Goal: Task Accomplishment & Management: Use online tool/utility

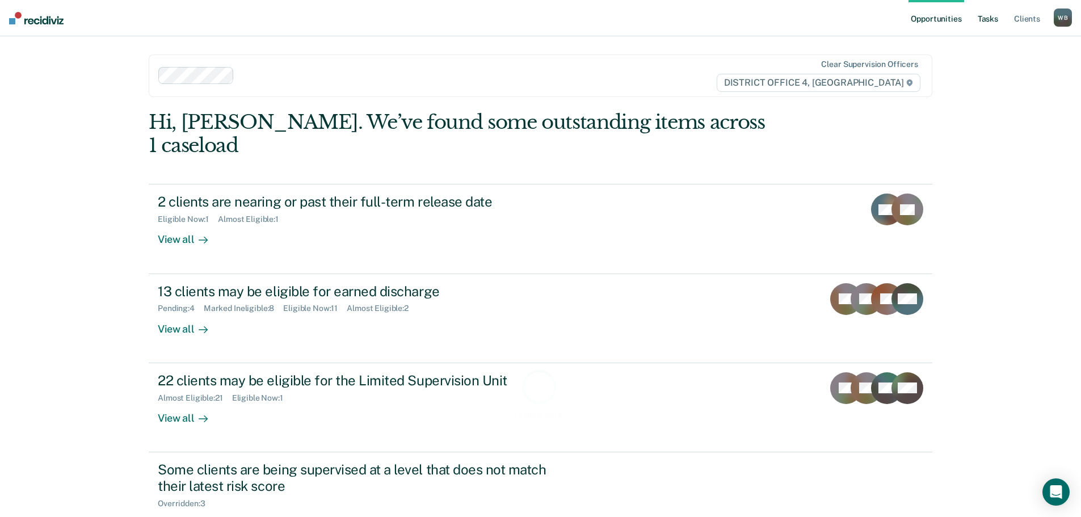
click at [997, 20] on link "Tasks" at bounding box center [988, 18] width 25 height 36
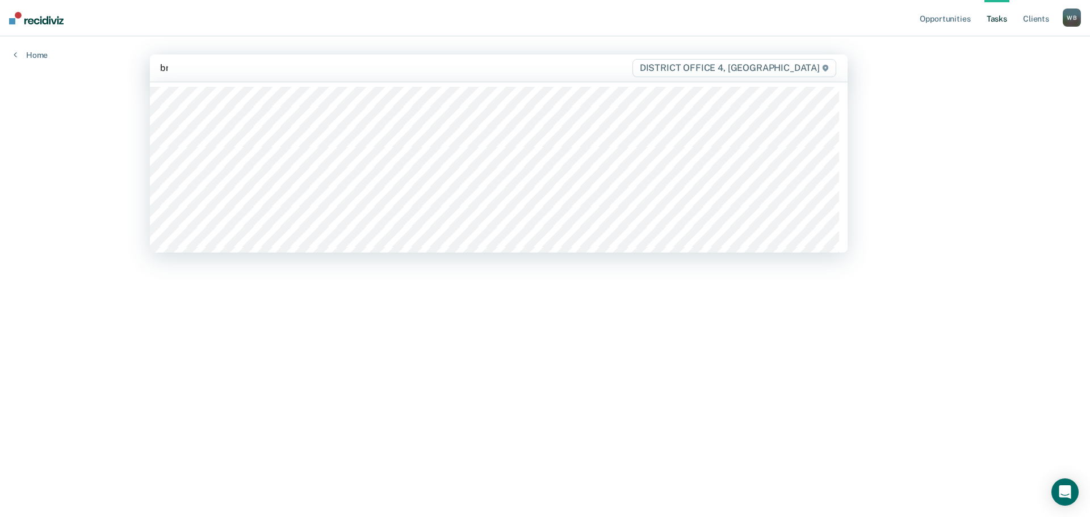
type input "bre"
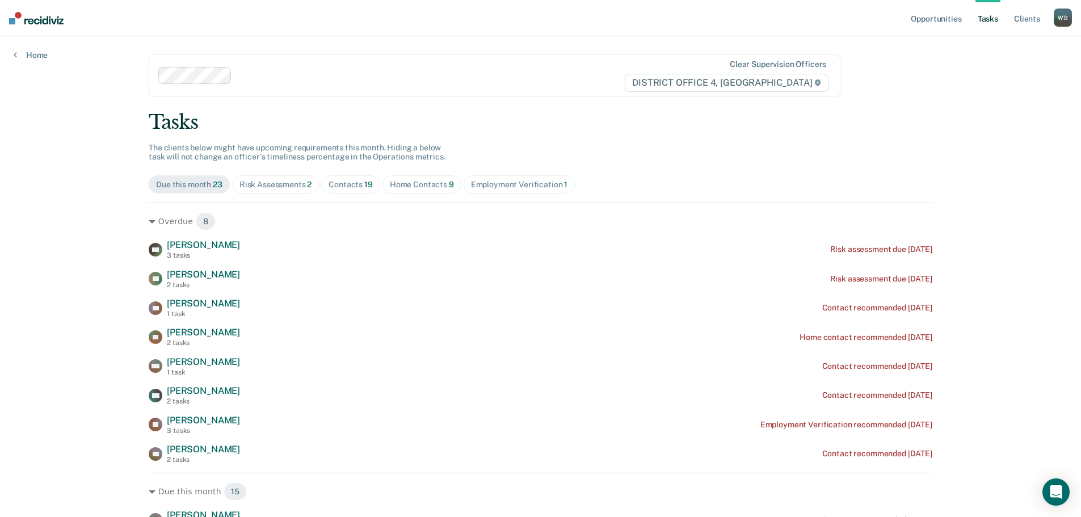
click at [395, 184] on div "Home Contacts 9" at bounding box center [422, 185] width 64 height 10
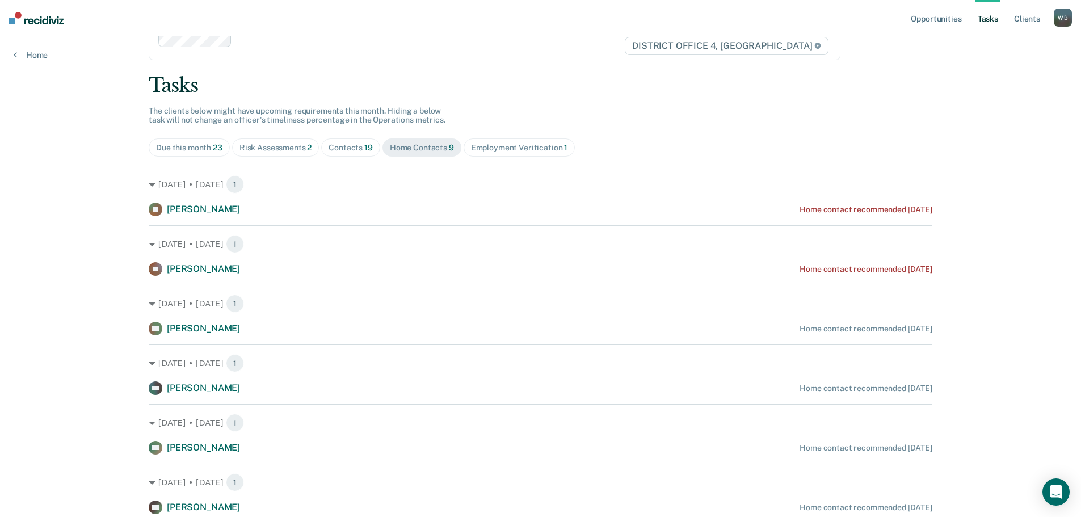
scroll to position [57, 0]
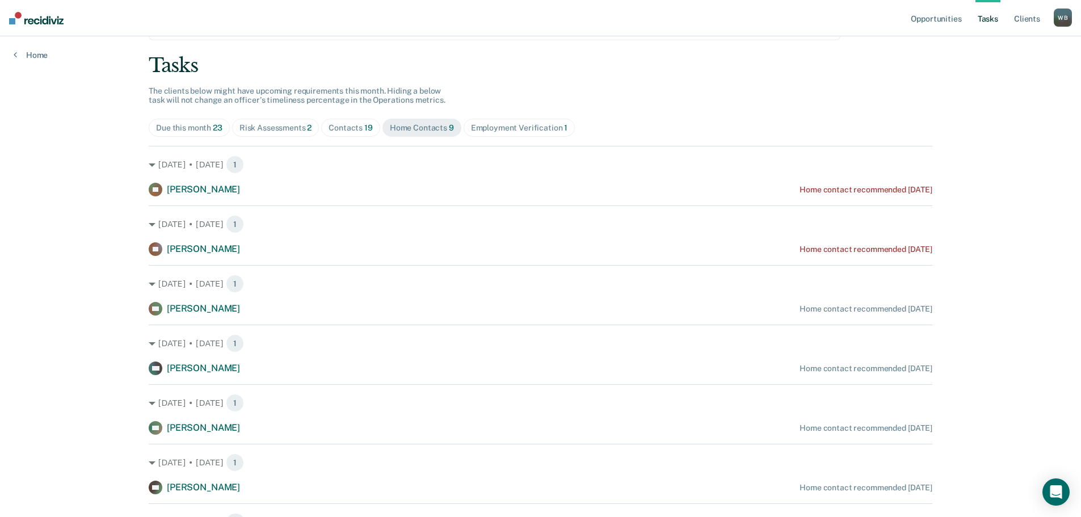
click at [364, 130] on span "19" at bounding box center [368, 127] width 9 height 9
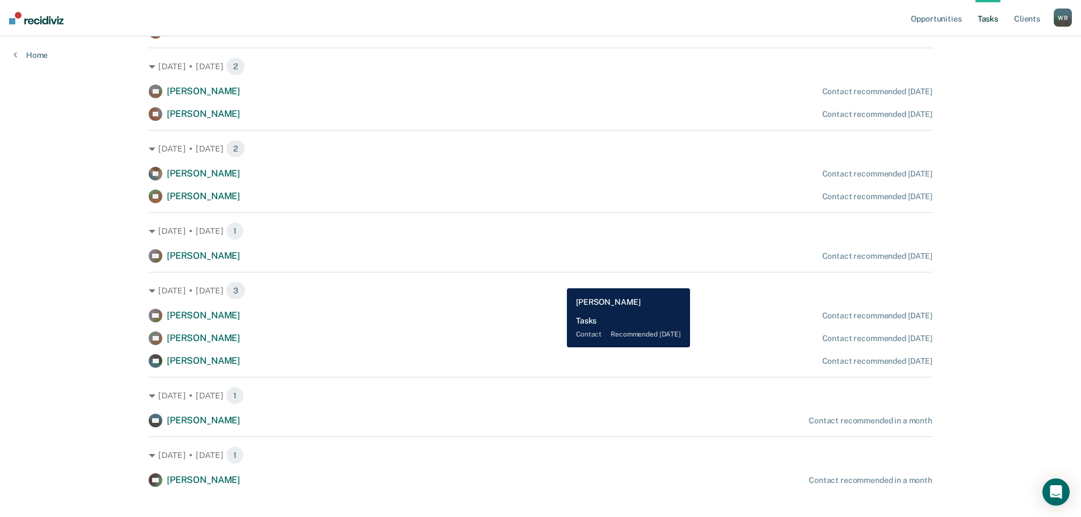
scroll to position [670, 0]
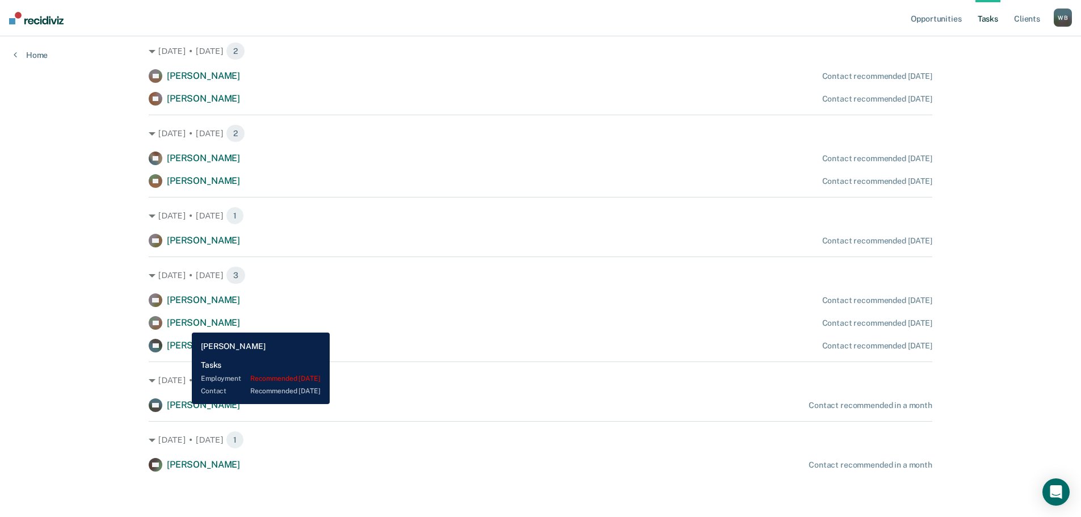
click at [183, 324] on span "[PERSON_NAME]" at bounding box center [203, 322] width 73 height 11
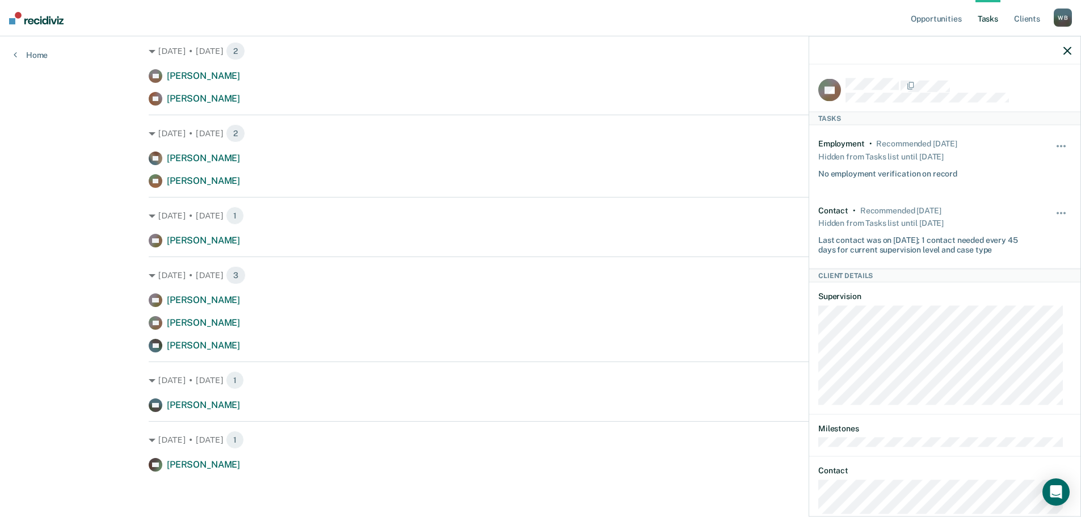
click at [1057, 48] on div at bounding box center [944, 50] width 271 height 28
click at [1061, 48] on div at bounding box center [944, 50] width 271 height 28
click at [1065, 54] on icon "button" at bounding box center [1068, 51] width 8 height 8
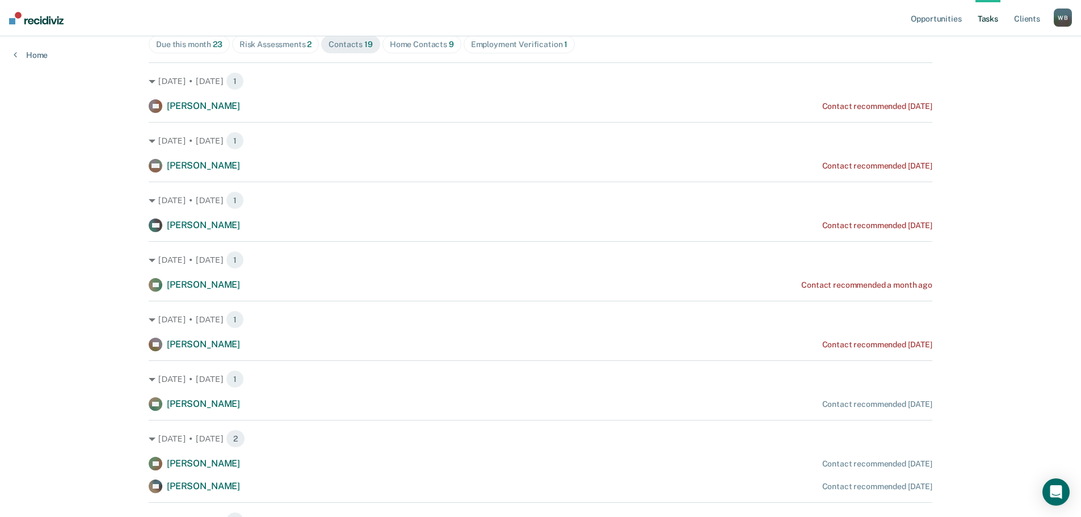
scroll to position [0, 0]
